Goal: Find specific page/section: Find specific page/section

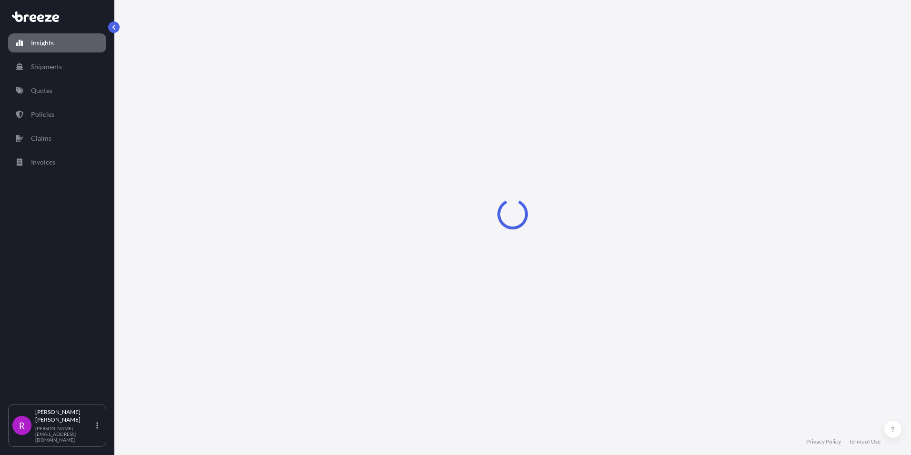
select select "2025"
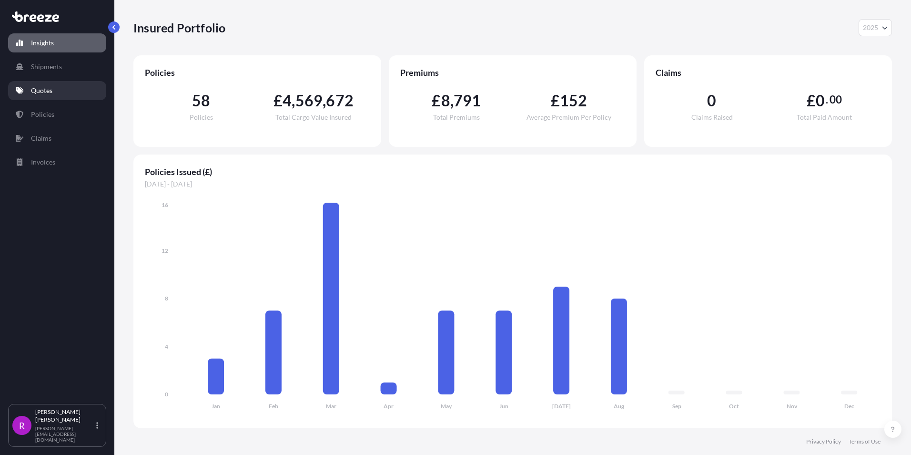
click at [44, 89] on p "Quotes" at bounding box center [41, 91] width 21 height 10
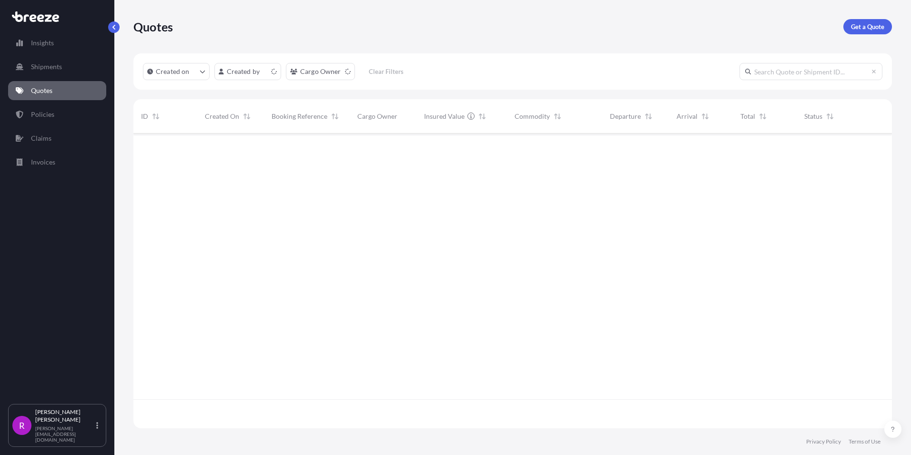
scroll to position [293, 752]
click at [39, 113] on p "Policies" at bounding box center [42, 115] width 23 height 10
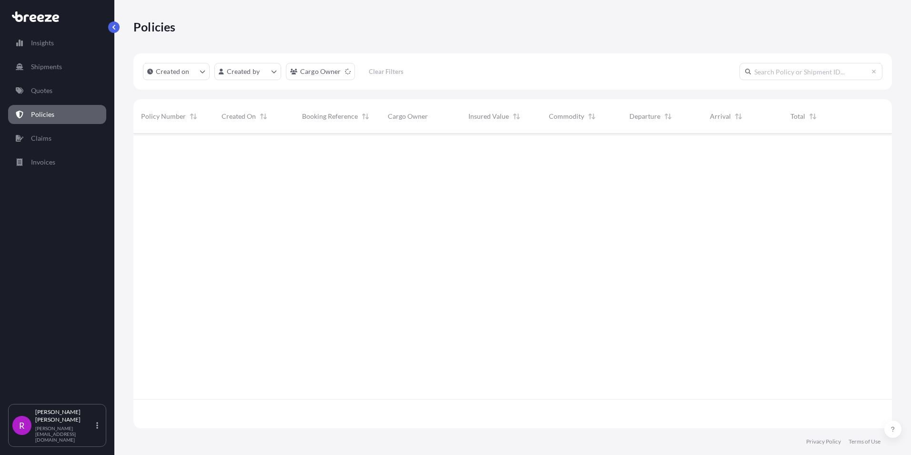
scroll to position [293, 752]
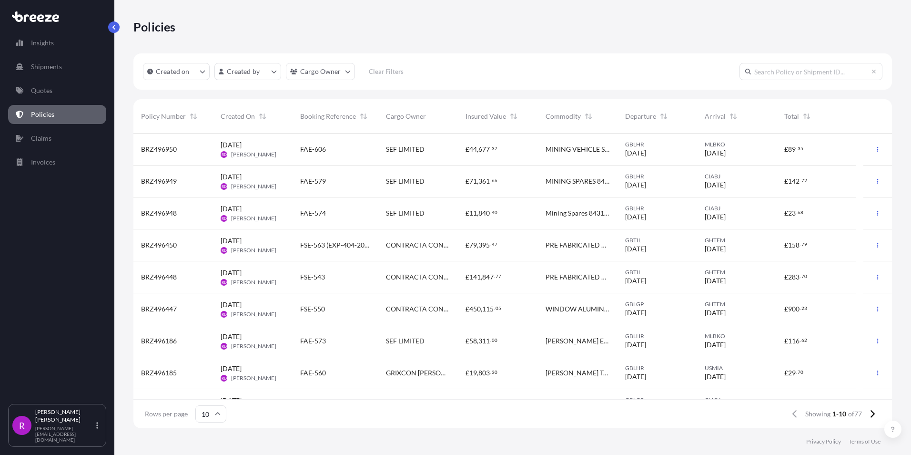
click at [778, 75] on input "text" at bounding box center [811, 71] width 143 height 17
type input "sef"
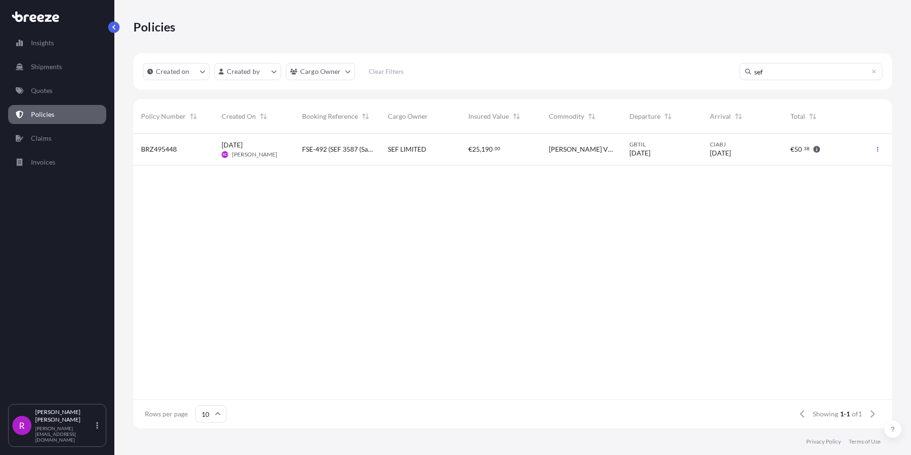
drag, startPoint x: 787, startPoint y: 79, endPoint x: 654, endPoint y: 67, distance: 134.0
click at [660, 67] on div "Created on Created by Cargo Owner Clear Filters sef" at bounding box center [512, 71] width 759 height 36
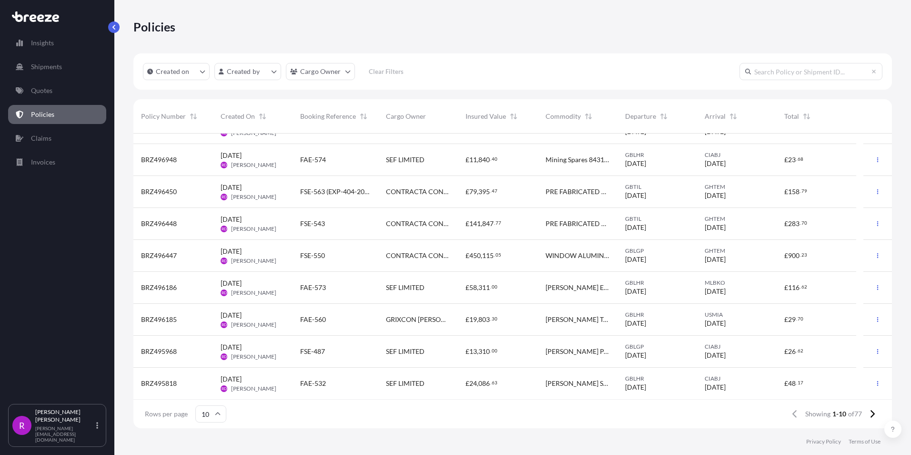
scroll to position [54, 0]
click at [874, 415] on icon at bounding box center [872, 413] width 5 height 9
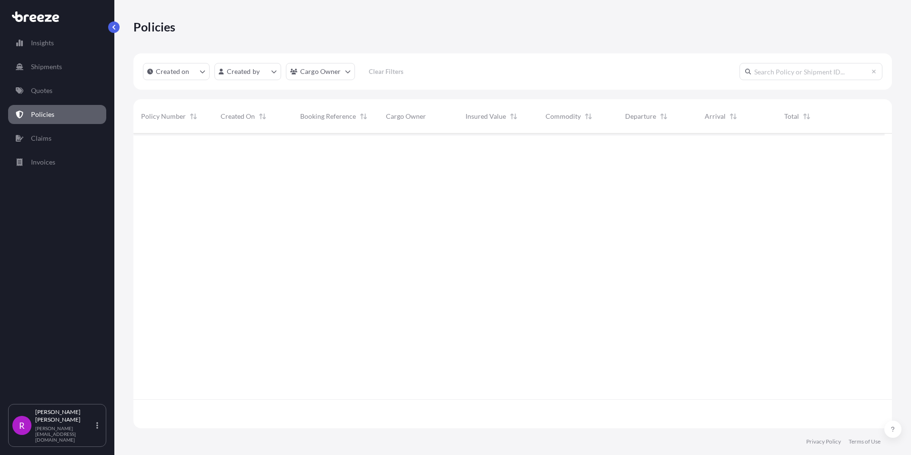
scroll to position [0, 0]
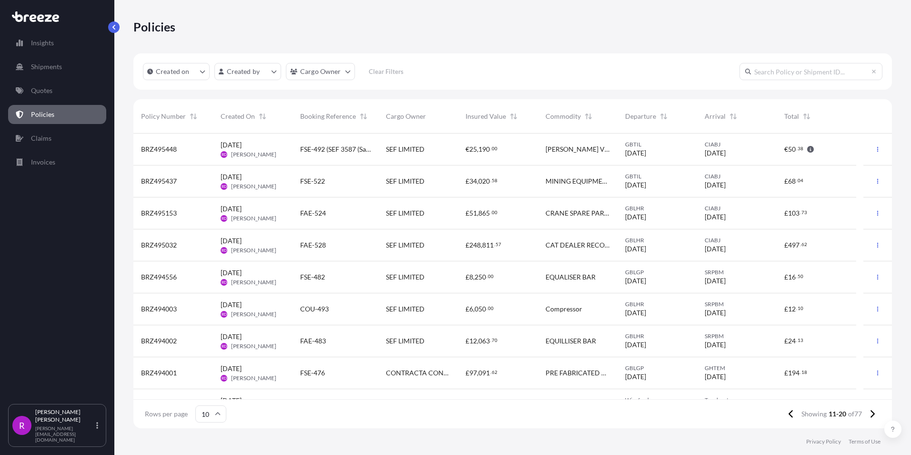
click at [874, 415] on icon at bounding box center [872, 413] width 5 height 9
click at [872, 416] on icon at bounding box center [873, 414] width 4 height 8
click at [872, 414] on icon at bounding box center [872, 413] width 5 height 9
click at [871, 415] on icon at bounding box center [872, 413] width 5 height 9
click at [874, 410] on icon at bounding box center [872, 413] width 5 height 9
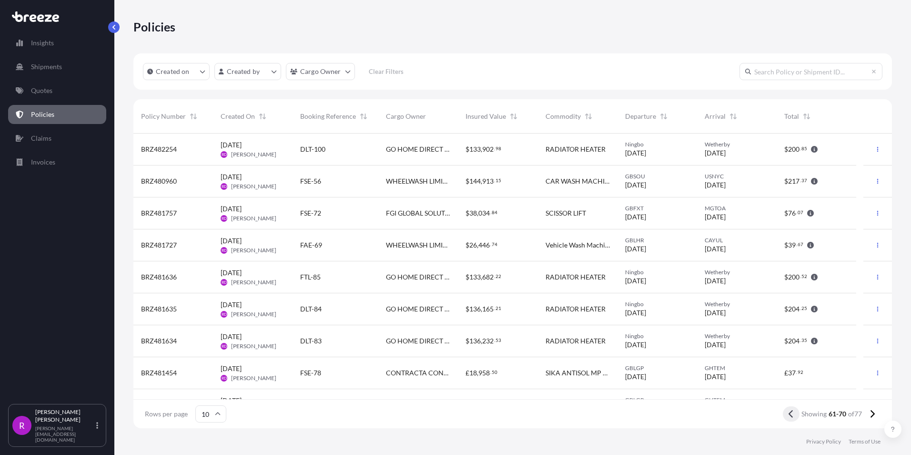
click at [790, 416] on icon at bounding box center [791, 414] width 4 height 8
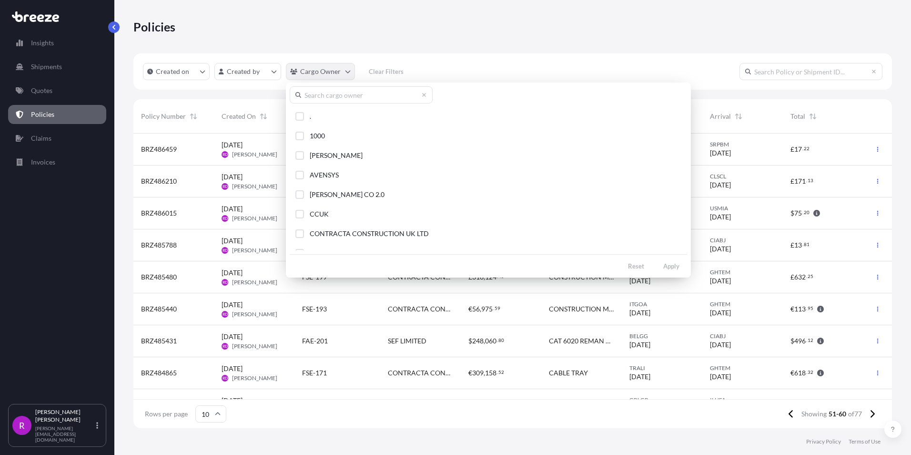
click at [341, 71] on html "Insights Shipments Quotes Policies Claims Invoices R [PERSON_NAME] [PERSON_NAME…" at bounding box center [455, 227] width 911 height 455
click at [322, 96] on input "text" at bounding box center [361, 94] width 143 height 17
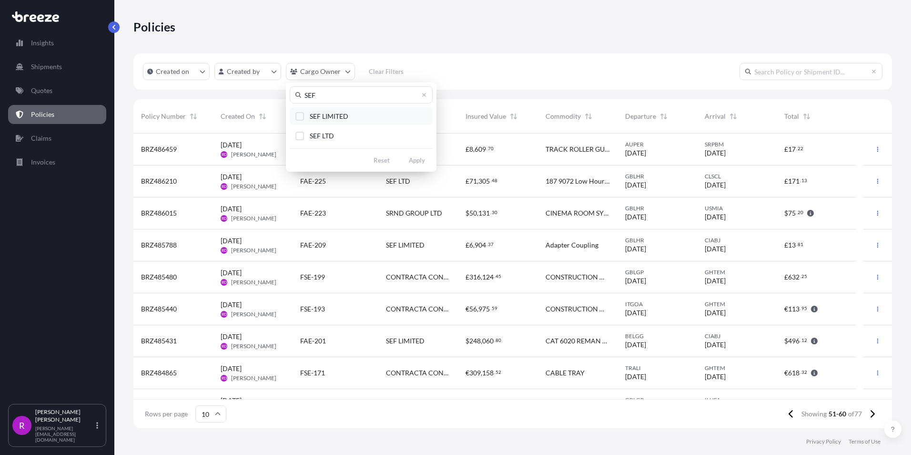
type input "SEF"
click at [308, 111] on button "SEF LIMITED" at bounding box center [361, 116] width 143 height 18
click at [302, 137] on div "Select Option" at bounding box center [299, 136] width 9 height 9
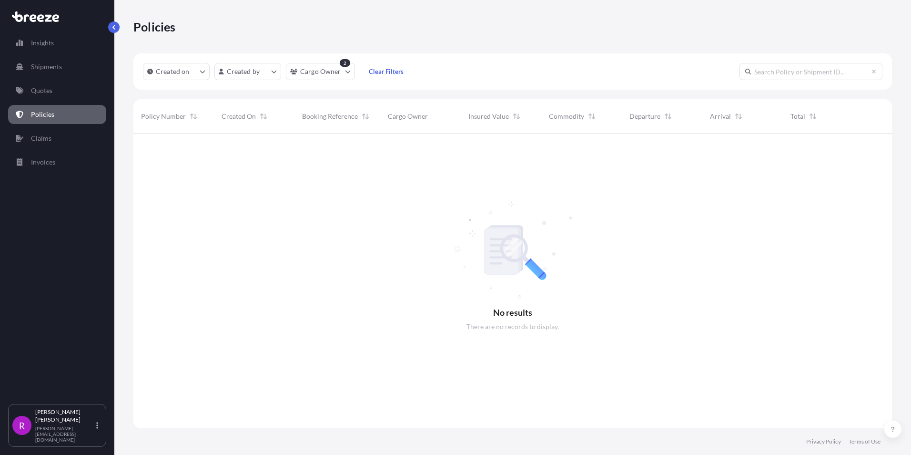
scroll to position [322, 752]
click at [340, 66] on div "2" at bounding box center [345, 63] width 10 height 8
click at [340, 70] on html "Insights Shipments Quotes Policies Claims Invoices R [PERSON_NAME] [PERSON_NAME…" at bounding box center [455, 227] width 911 height 455
click at [405, 72] on html "Insights Shipments Quotes Policies Claims Invoices R [PERSON_NAME] [PERSON_NAME…" at bounding box center [455, 227] width 911 height 455
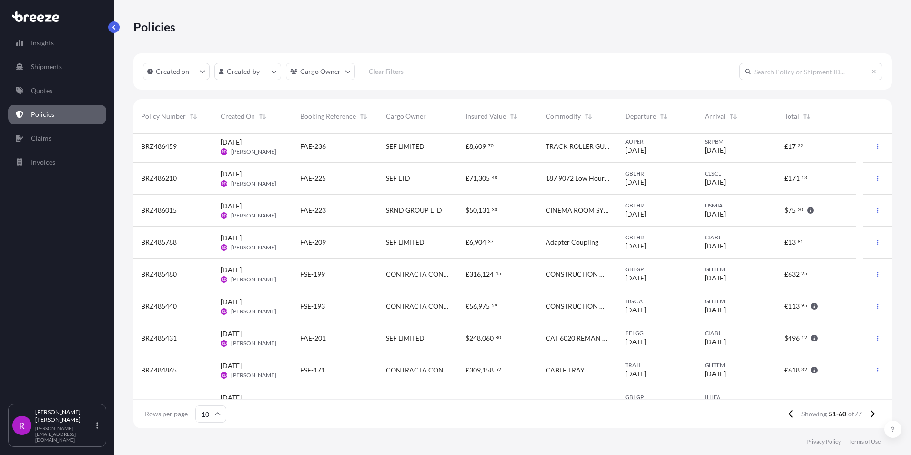
scroll to position [0, 0]
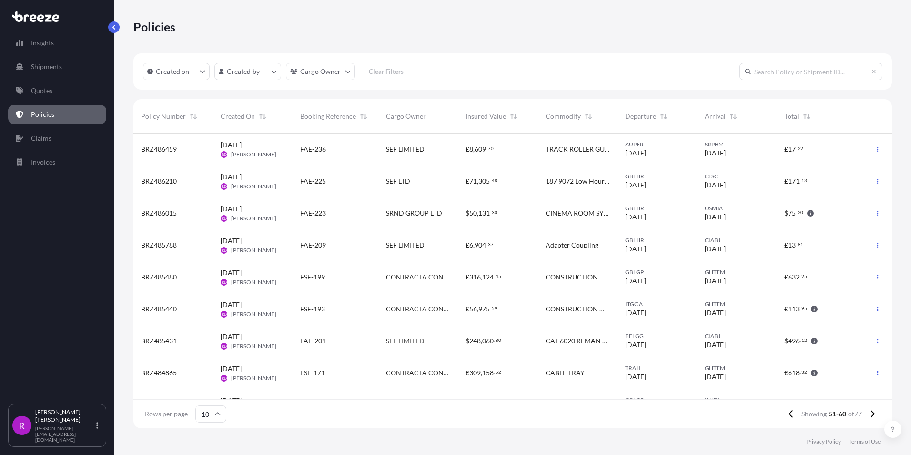
click at [216, 415] on icon at bounding box center [218, 414] width 6 height 6
click at [210, 391] on div "50" at bounding box center [210, 387] width 23 height 18
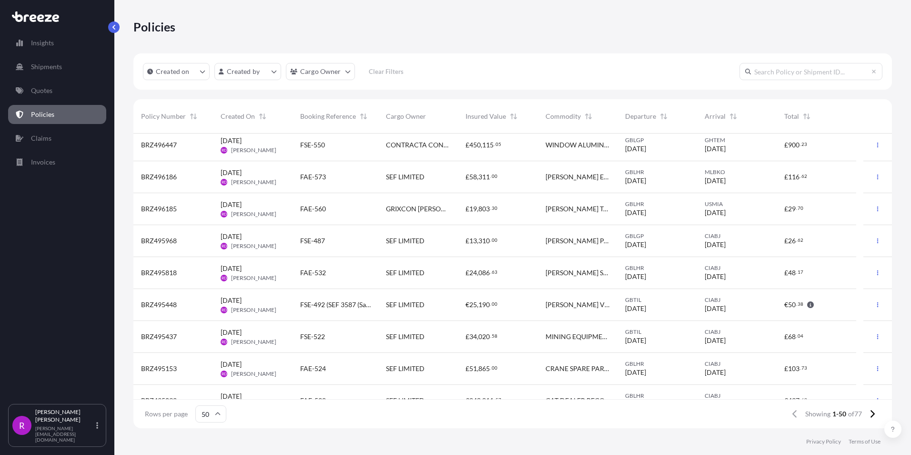
scroll to position [191, 0]
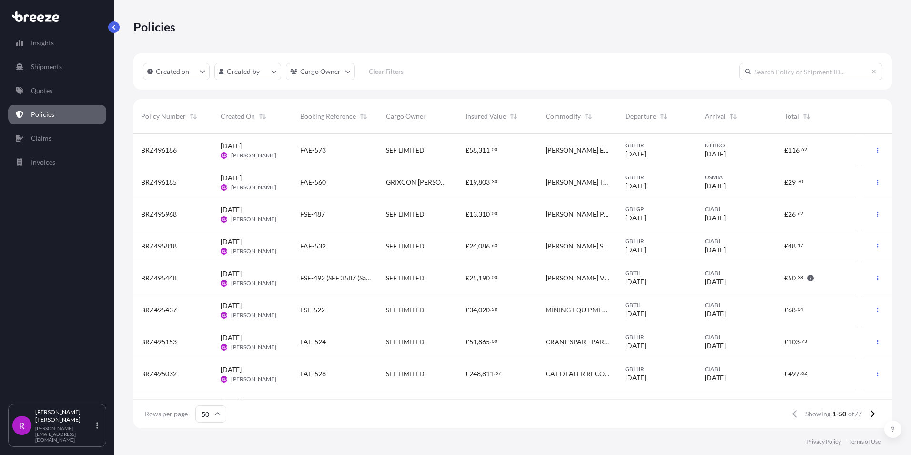
click at [241, 335] on span "[DATE]" at bounding box center [231, 338] width 21 height 10
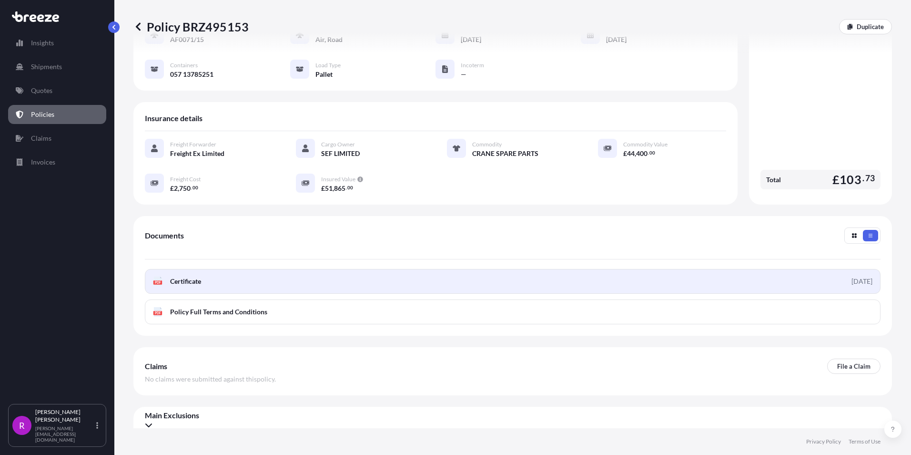
scroll to position [119, 0]
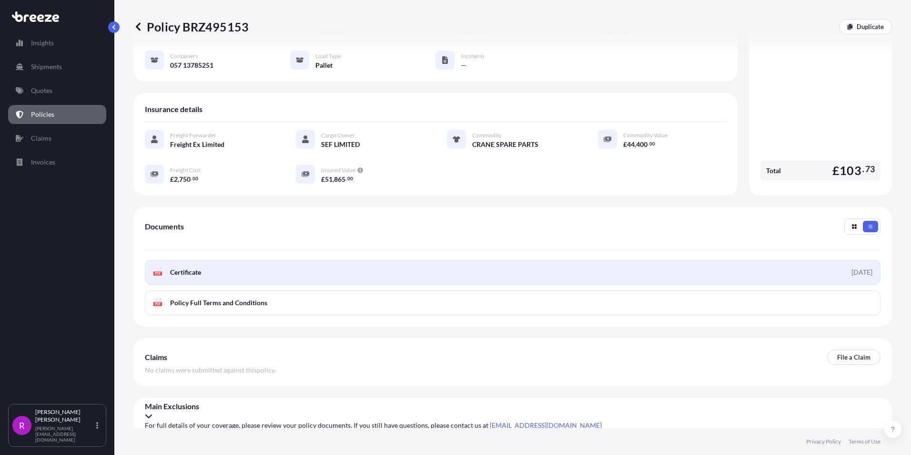
click at [199, 276] on span "Certificate" at bounding box center [185, 272] width 31 height 10
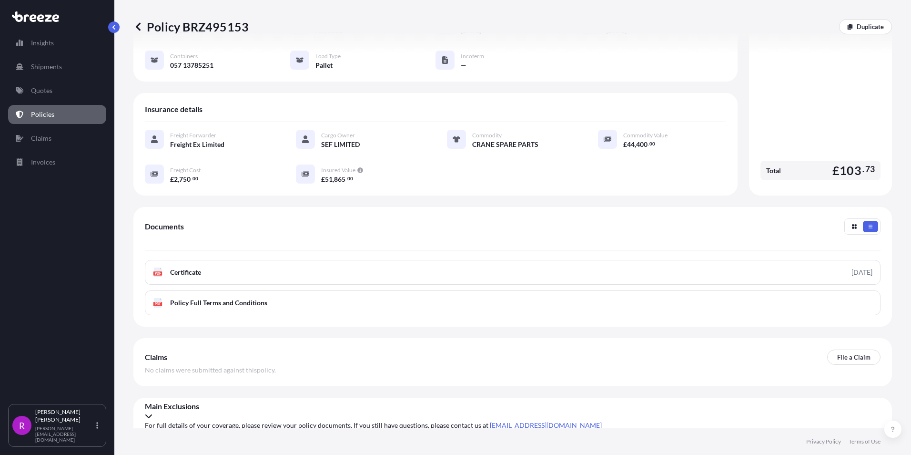
click at [143, 26] on p "Policy BRZ495153" at bounding box center [190, 26] width 115 height 15
click at [136, 27] on icon at bounding box center [138, 26] width 5 height 8
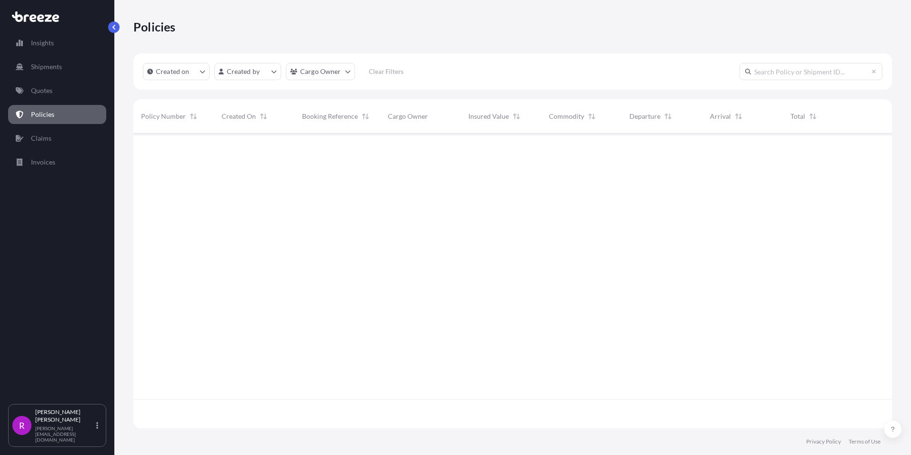
scroll to position [293, 752]
